Goal: Download file/media

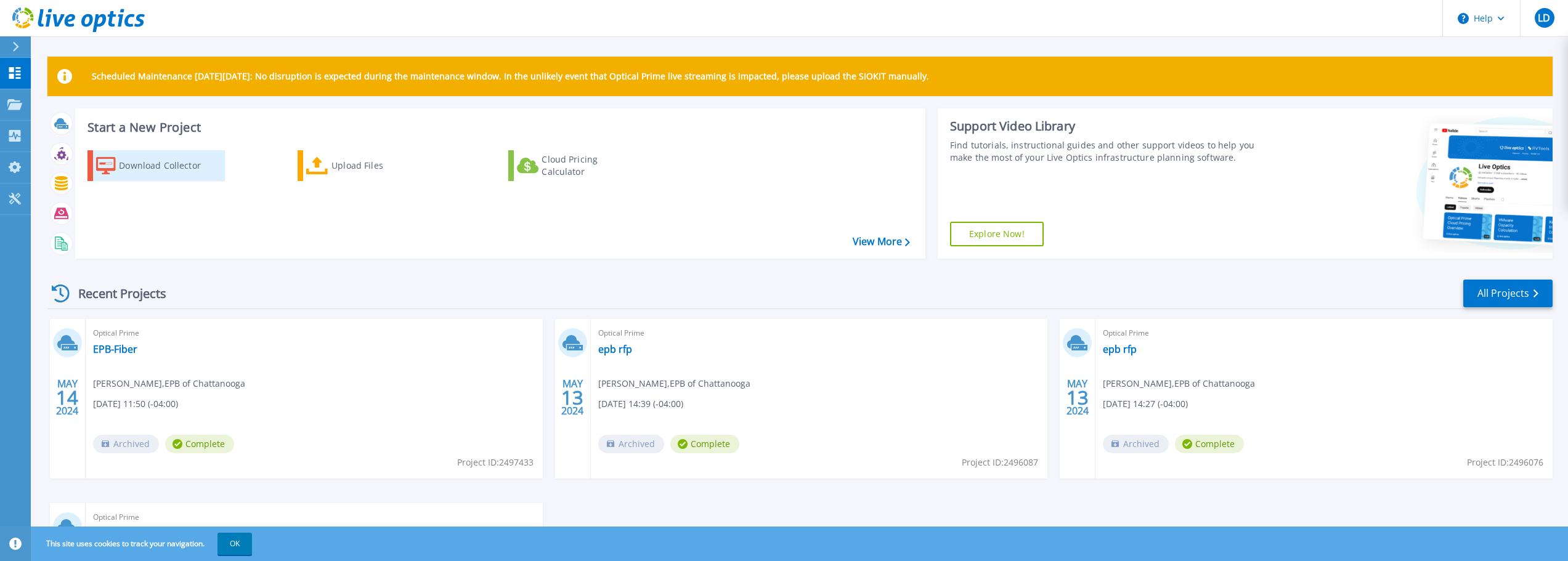
click at [155, 165] on div "Download Collector" at bounding box center [168, 166] width 98 height 25
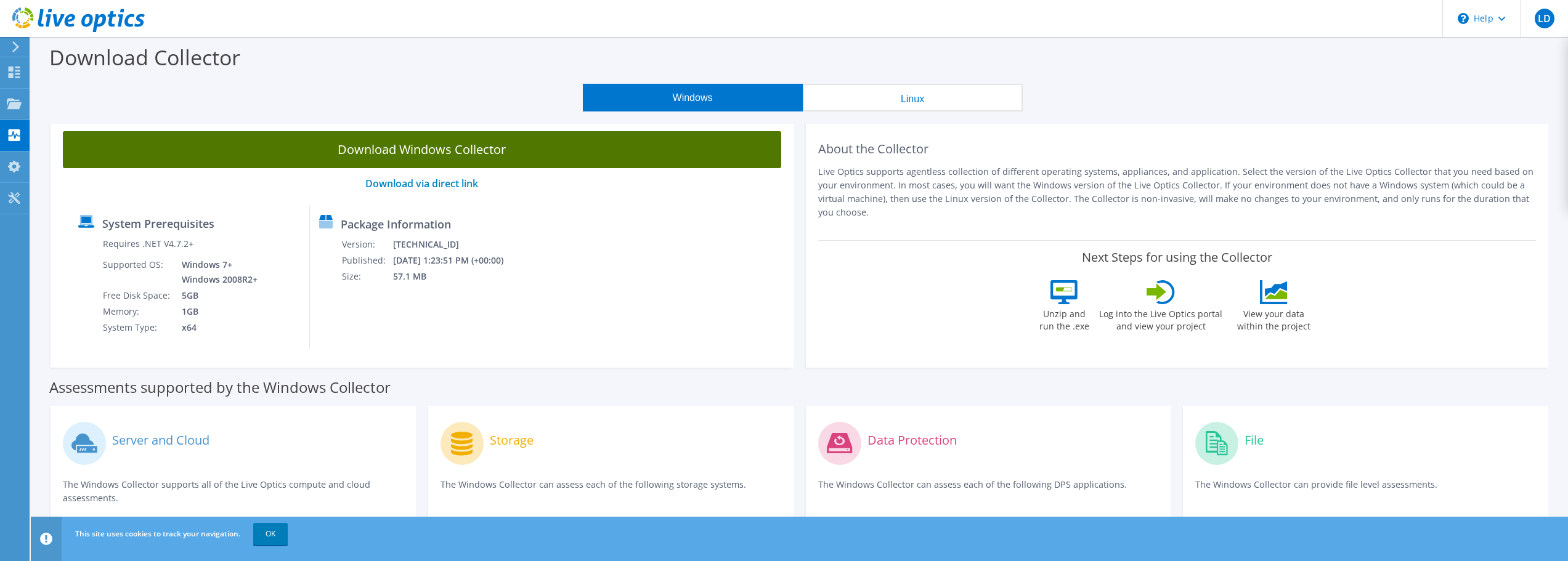
click at [484, 144] on link "Download Windows Collector" at bounding box center [422, 150] width 718 height 37
